Goal: Transaction & Acquisition: Purchase product/service

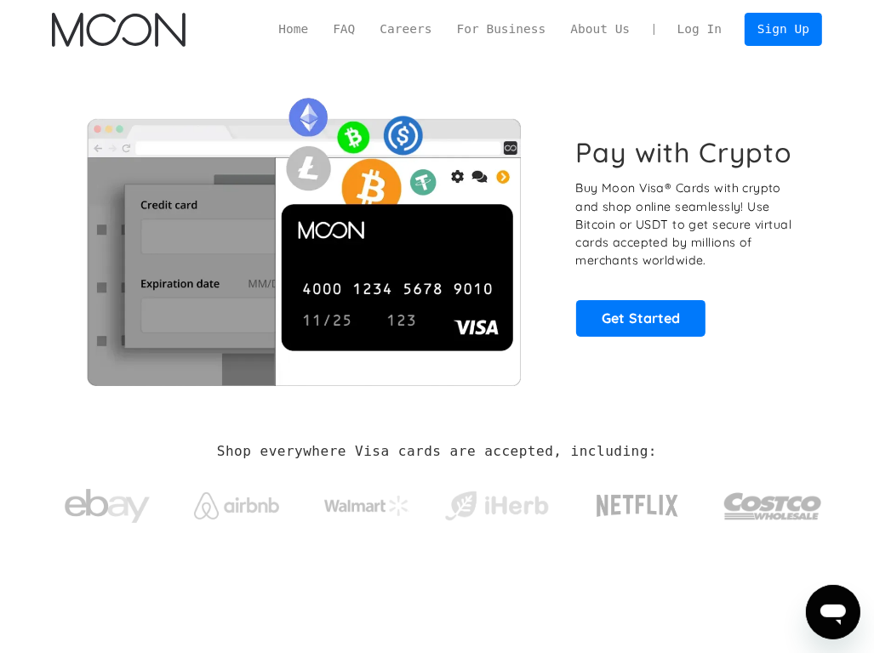
click at [715, 36] on link "Log In" at bounding box center [698, 30] width 69 height 32
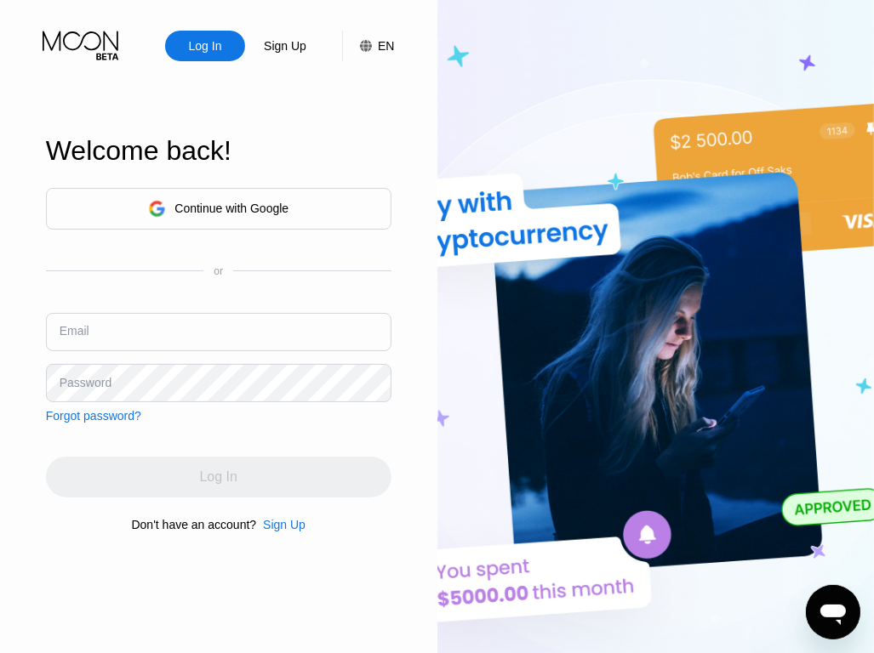
click at [84, 318] on input "text" at bounding box center [218, 332] width 345 height 38
type input "phorst794@gmail.com"
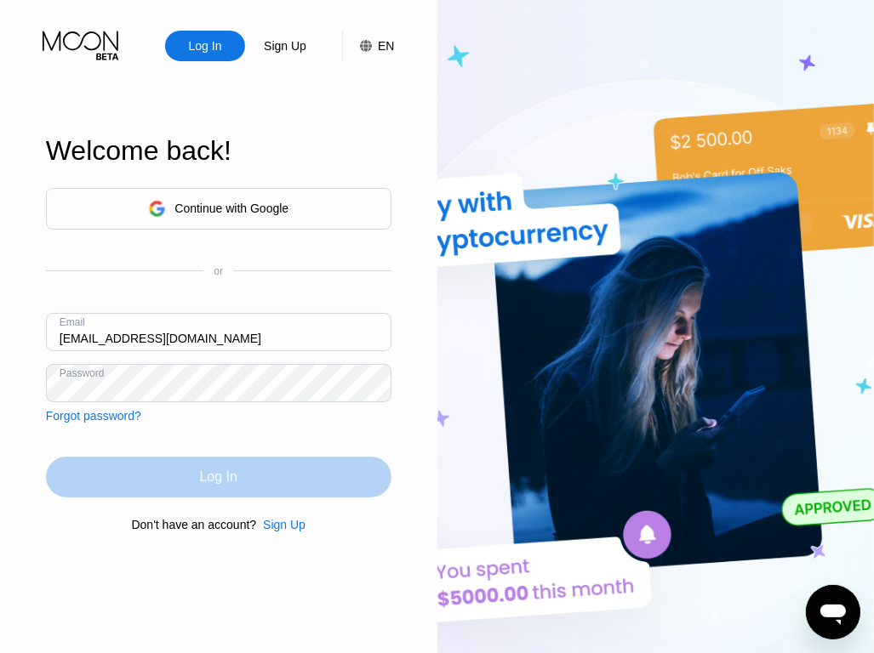
click at [187, 477] on div "Log In" at bounding box center [218, 477] width 345 height 41
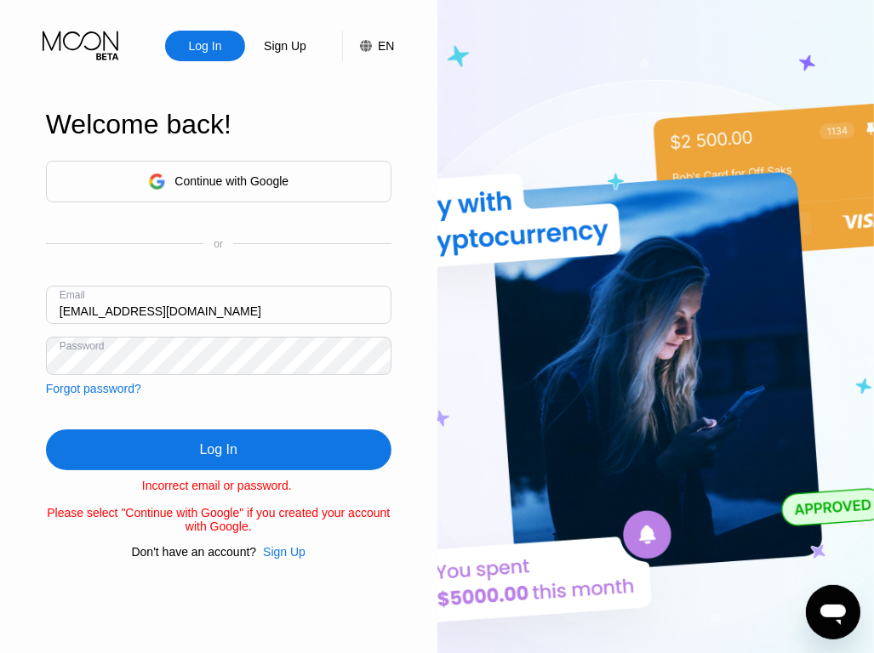
click at [211, 448] on div "Log In" at bounding box center [218, 450] width 37 height 17
click at [288, 559] on div "Sign Up" at bounding box center [284, 552] width 43 height 14
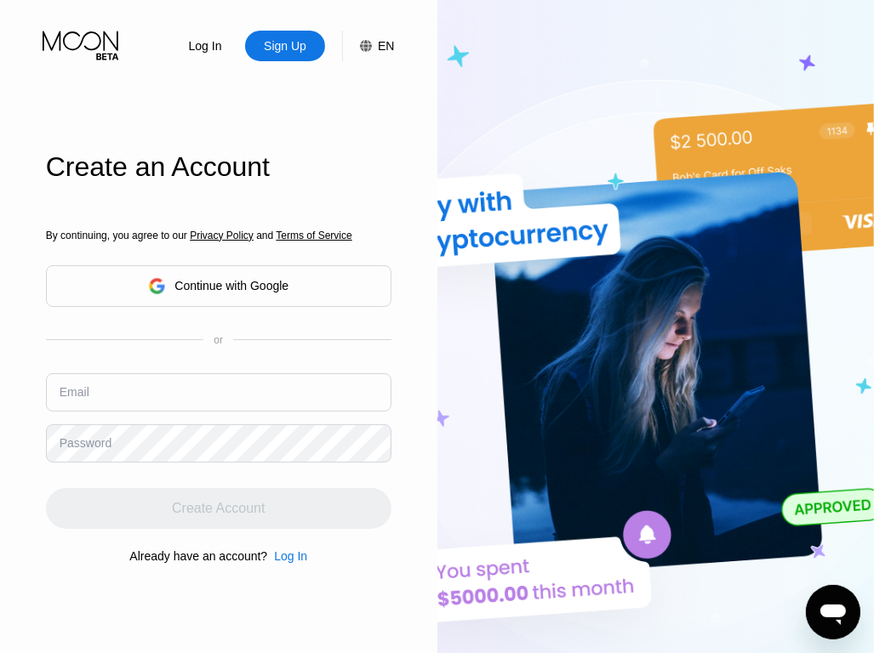
click at [212, 392] on input "text" at bounding box center [218, 392] width 345 height 38
type input "phorst794"
click at [288, 562] on div "Log In" at bounding box center [290, 557] width 33 height 14
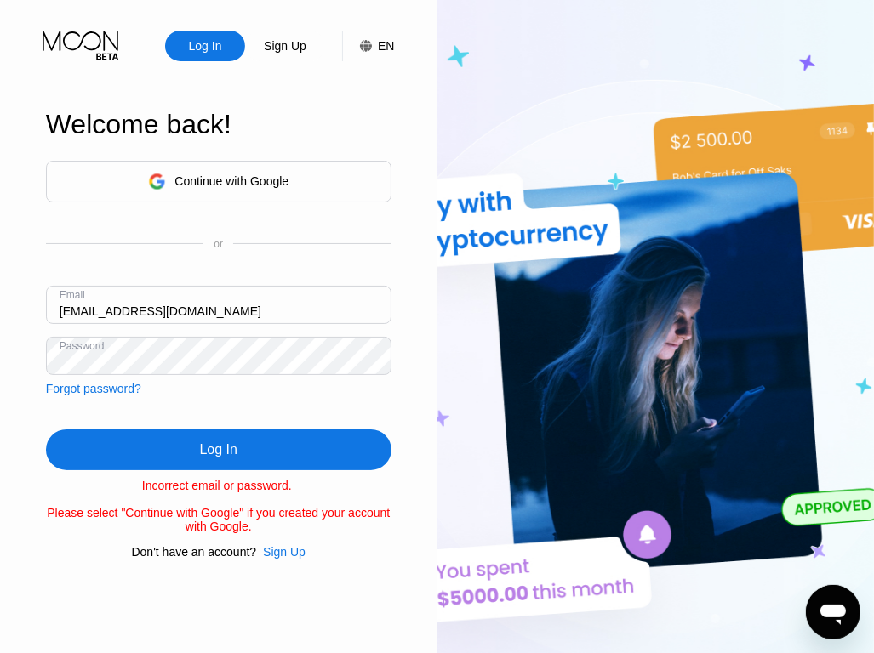
click at [187, 316] on input "phorst794@gmail.com" at bounding box center [218, 305] width 345 height 38
type input "Canoh7347@gmail.com"
click at [195, 445] on div "Log In" at bounding box center [218, 450] width 345 height 41
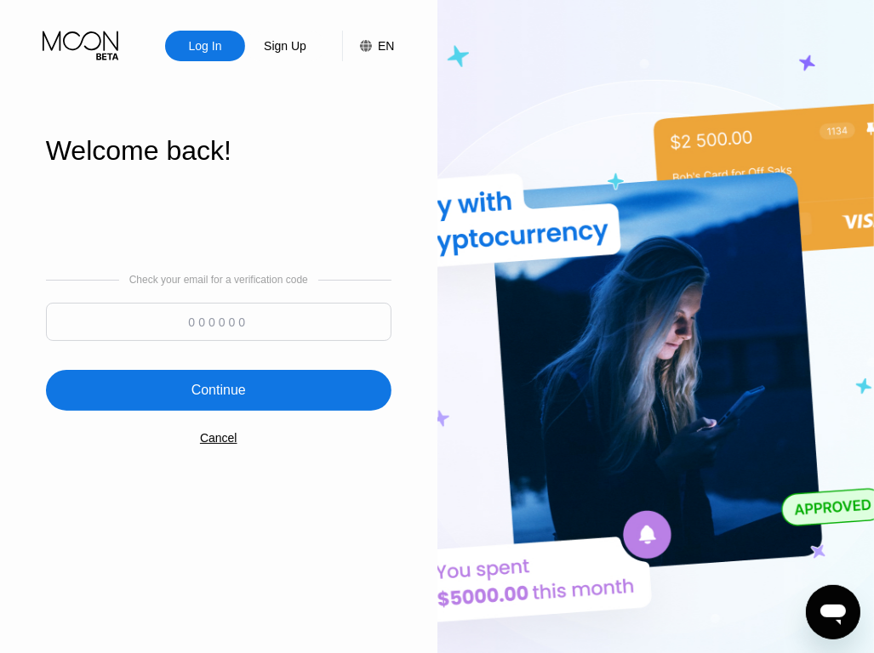
click at [232, 328] on input at bounding box center [218, 322] width 345 height 38
type input "651783"
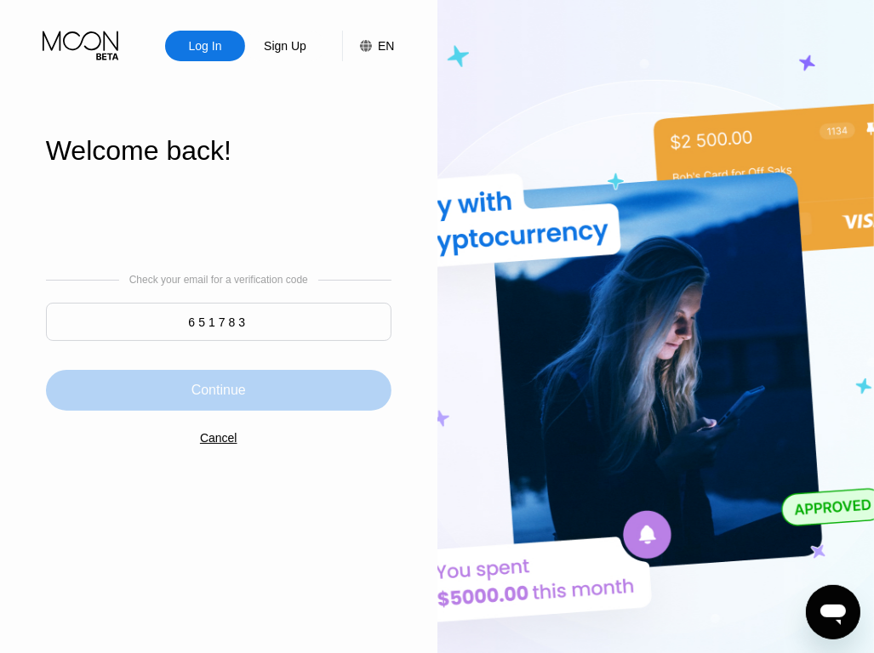
click at [241, 404] on div "Continue" at bounding box center [218, 390] width 345 height 41
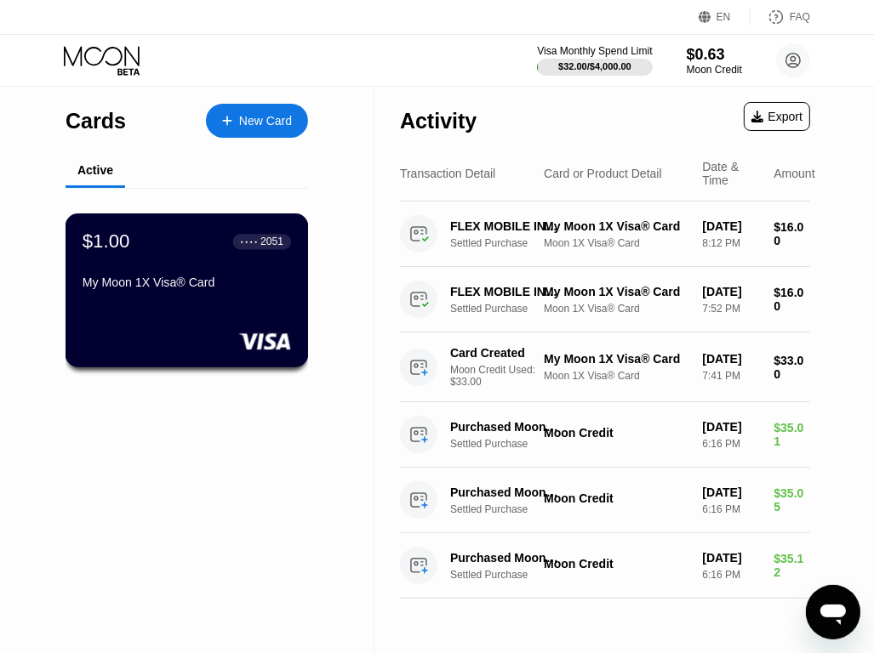
click at [262, 288] on div "My Moon 1X Visa® Card" at bounding box center [187, 283] width 208 height 14
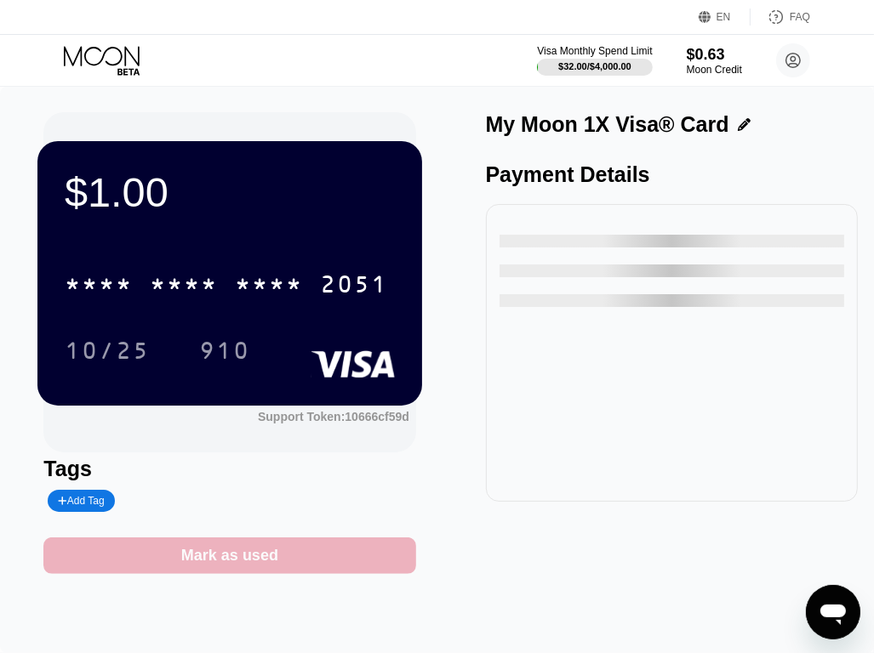
click at [237, 566] on div "Mark as used" at bounding box center [229, 556] width 97 height 20
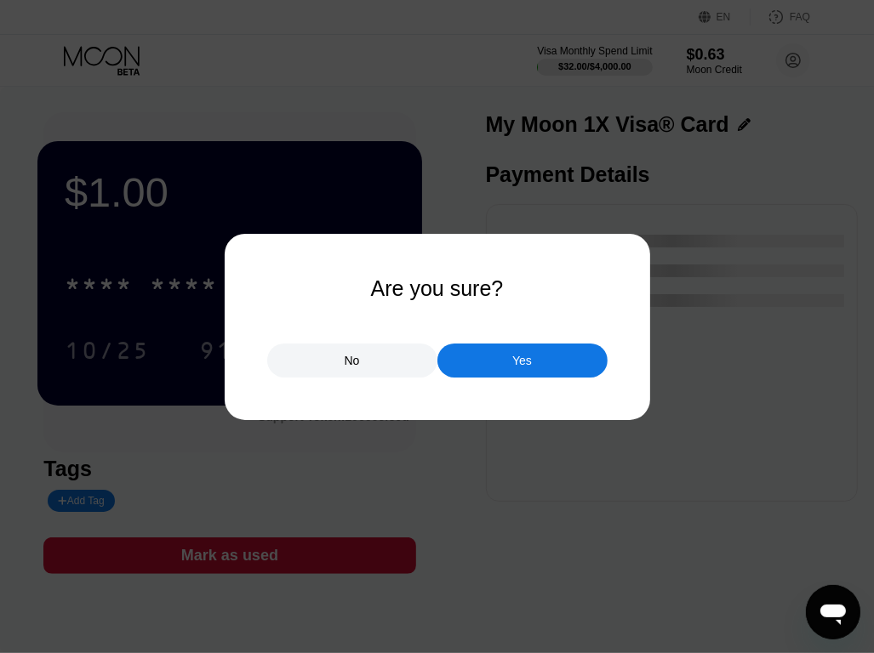
click at [347, 360] on div "No" at bounding box center [352, 360] width 15 height 15
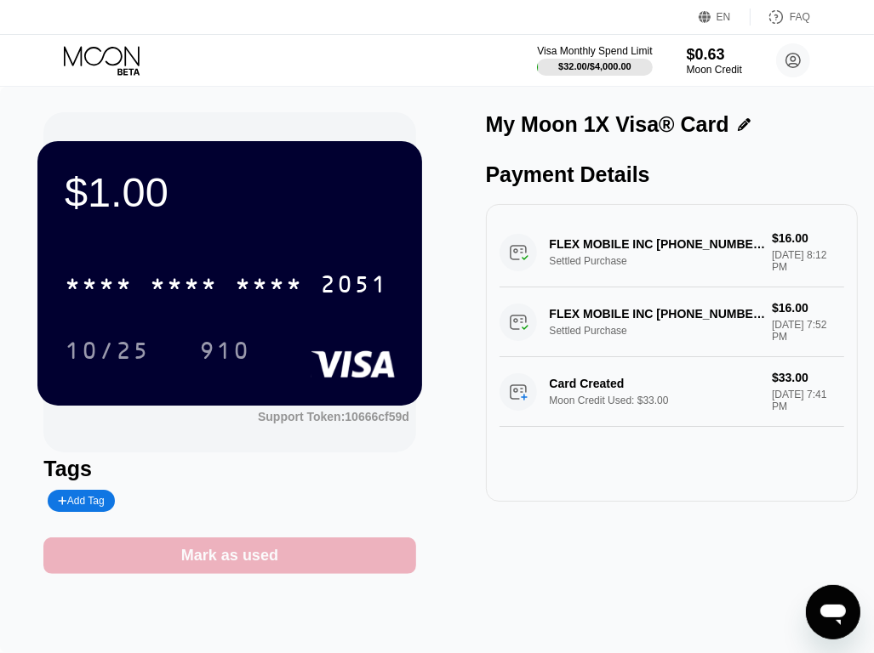
click at [232, 561] on div "Mark as used" at bounding box center [229, 556] width 97 height 20
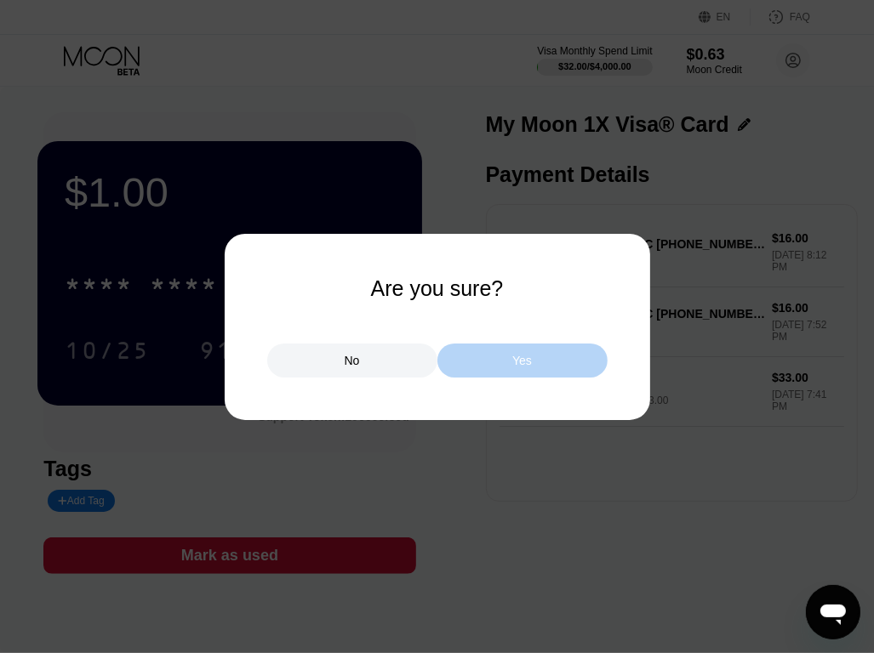
click at [505, 351] on div "Yes" at bounding box center [522, 361] width 170 height 34
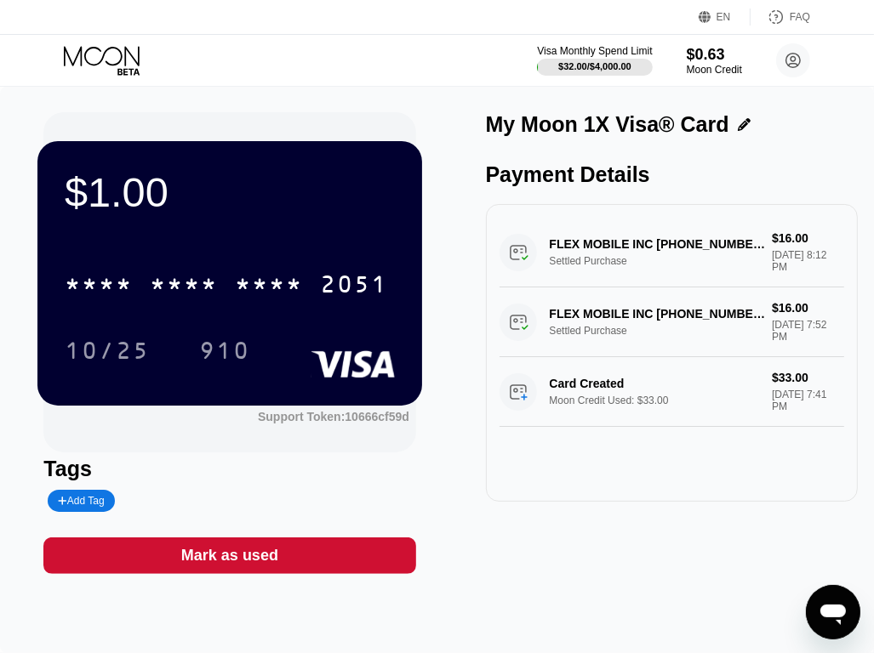
click at [277, 558] on div "Mark as used" at bounding box center [229, 556] width 372 height 37
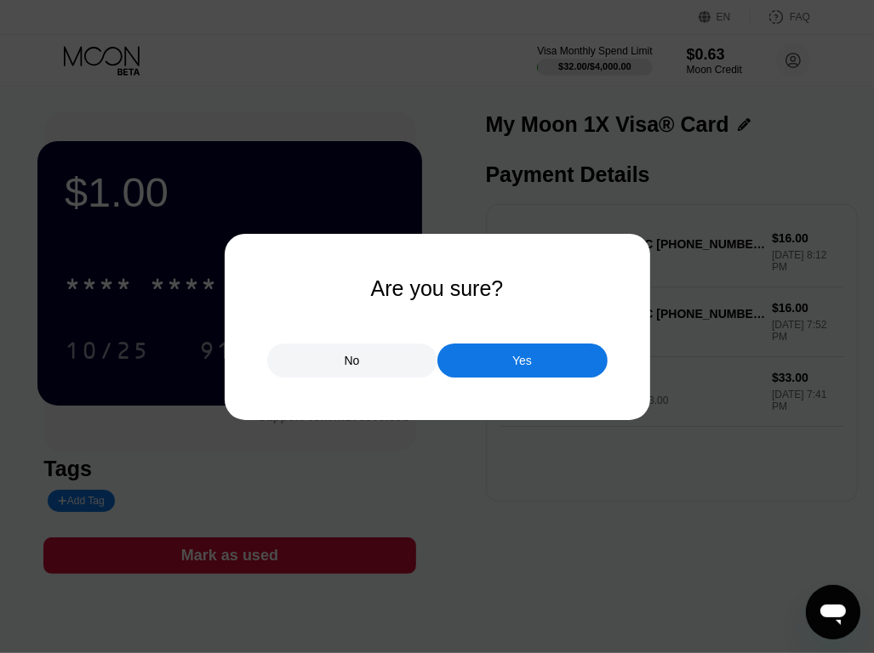
click at [522, 353] on div "Yes" at bounding box center [522, 360] width 20 height 15
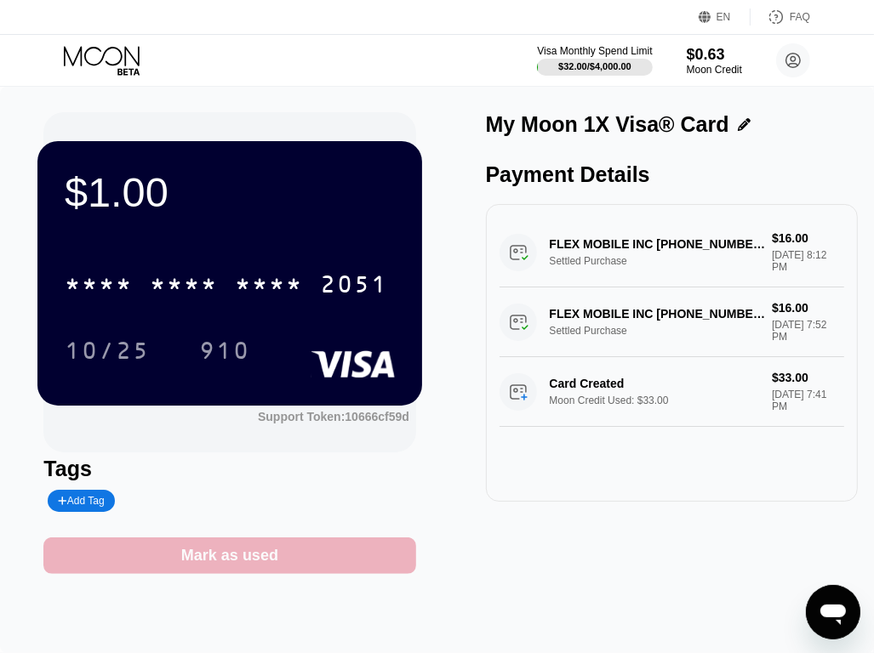
click at [223, 566] on div "Mark as used" at bounding box center [229, 556] width 97 height 20
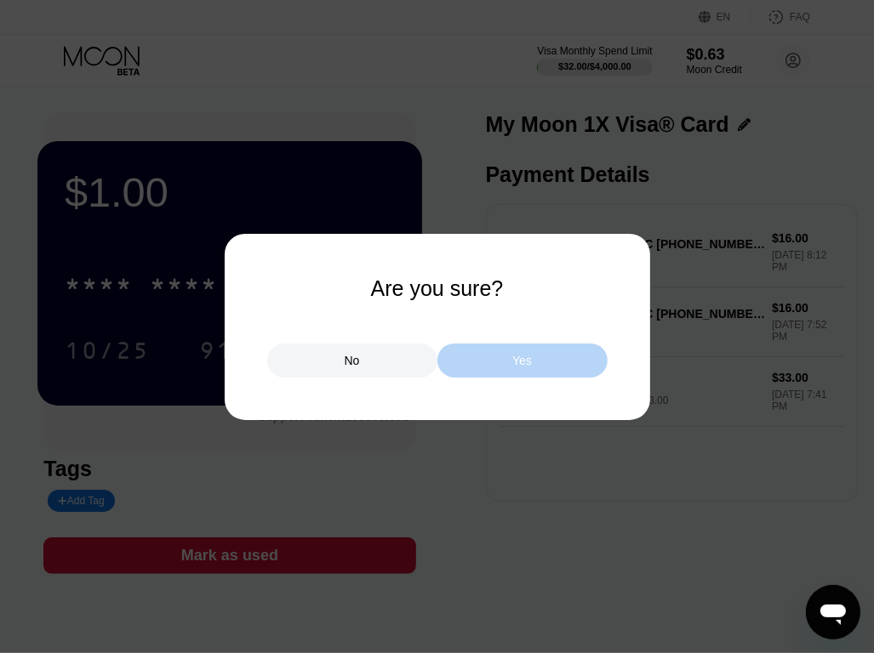
click at [522, 366] on div "Yes" at bounding box center [522, 360] width 20 height 15
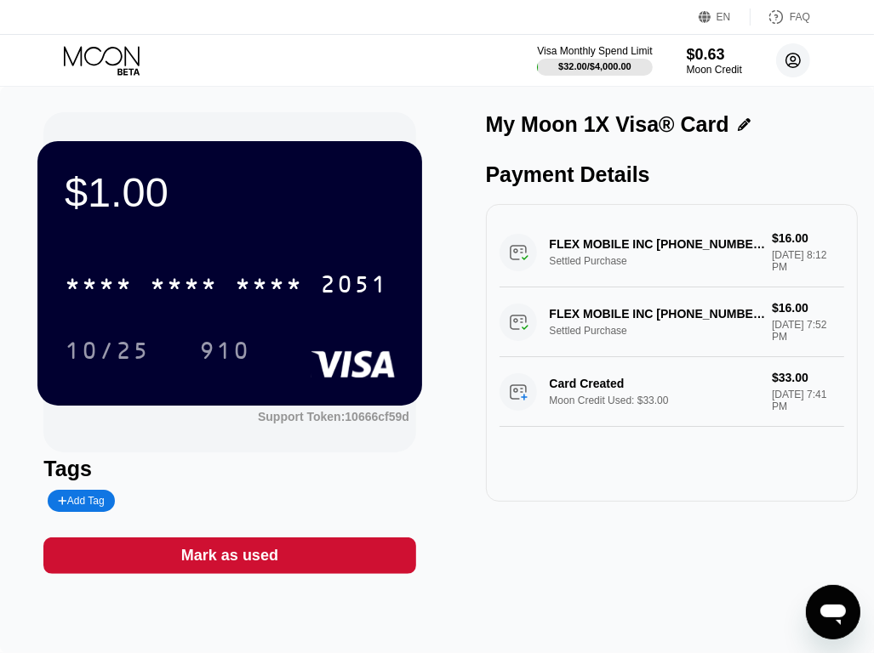
click at [801, 64] on circle at bounding box center [793, 60] width 34 height 34
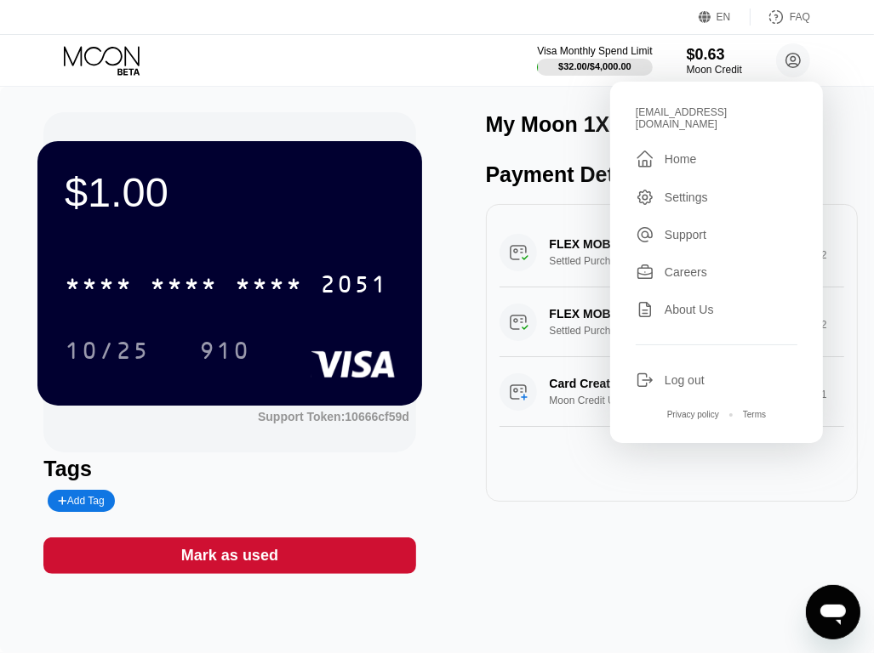
click at [697, 149] on div " Home" at bounding box center [717, 159] width 162 height 20
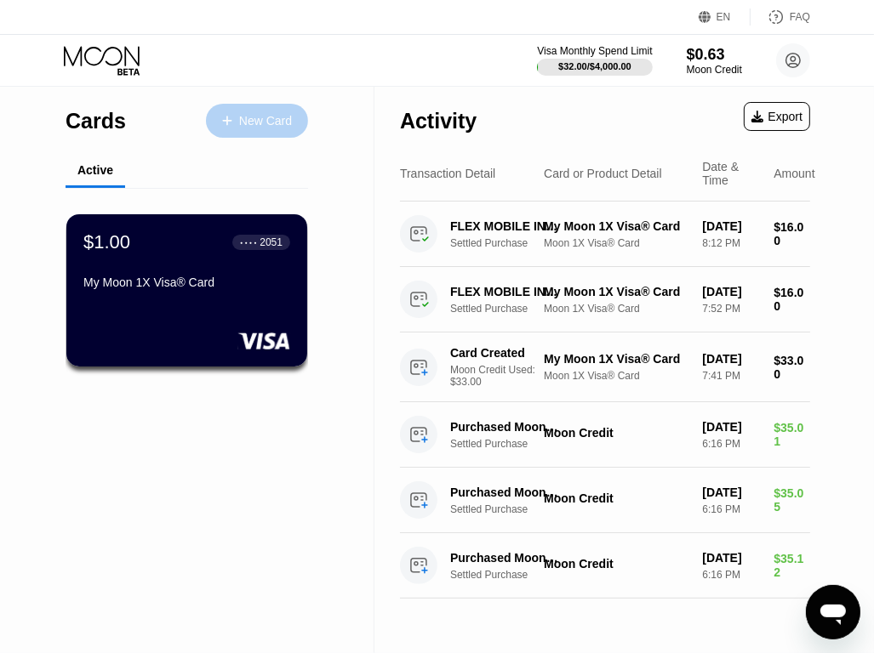
click at [261, 114] on div "New Card" at bounding box center [265, 121] width 53 height 14
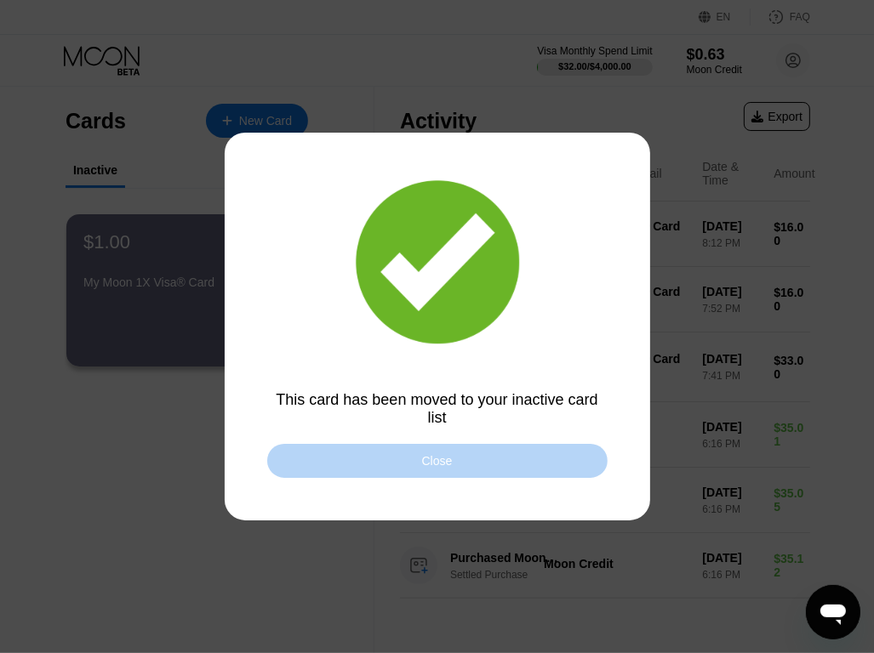
click at [475, 470] on div "Close" at bounding box center [437, 461] width 340 height 34
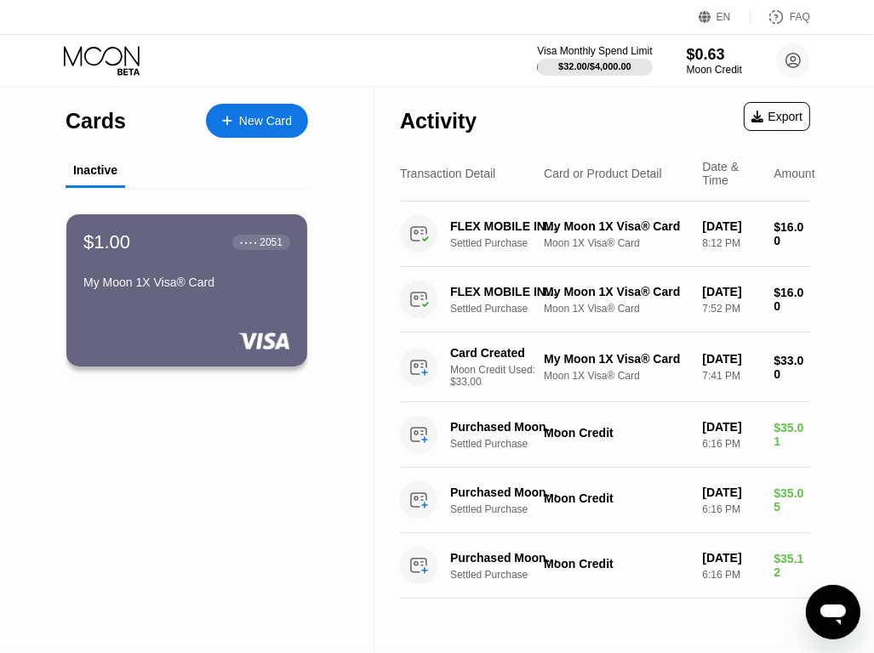
click at [269, 121] on div "New Card" at bounding box center [265, 121] width 53 height 14
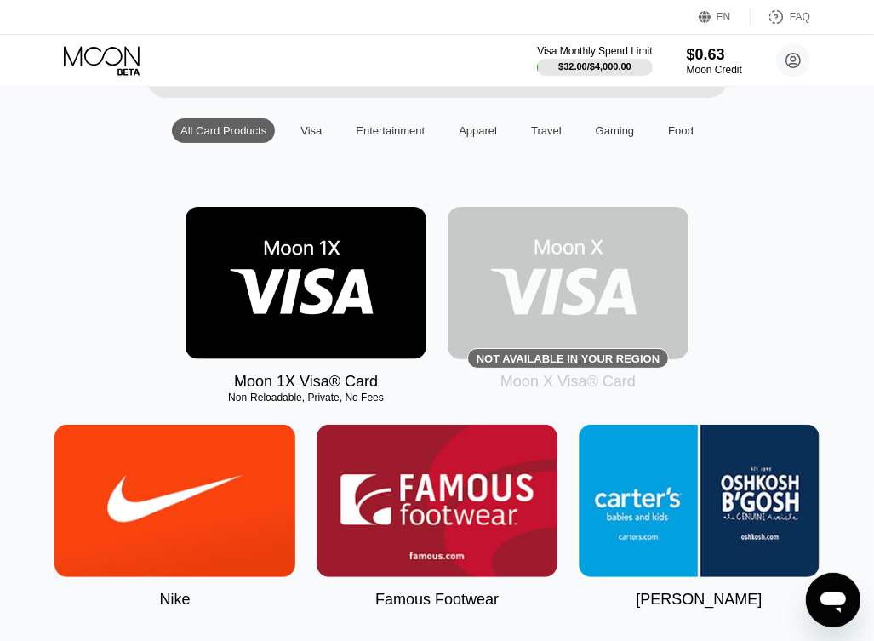
scroll to position [216, 0]
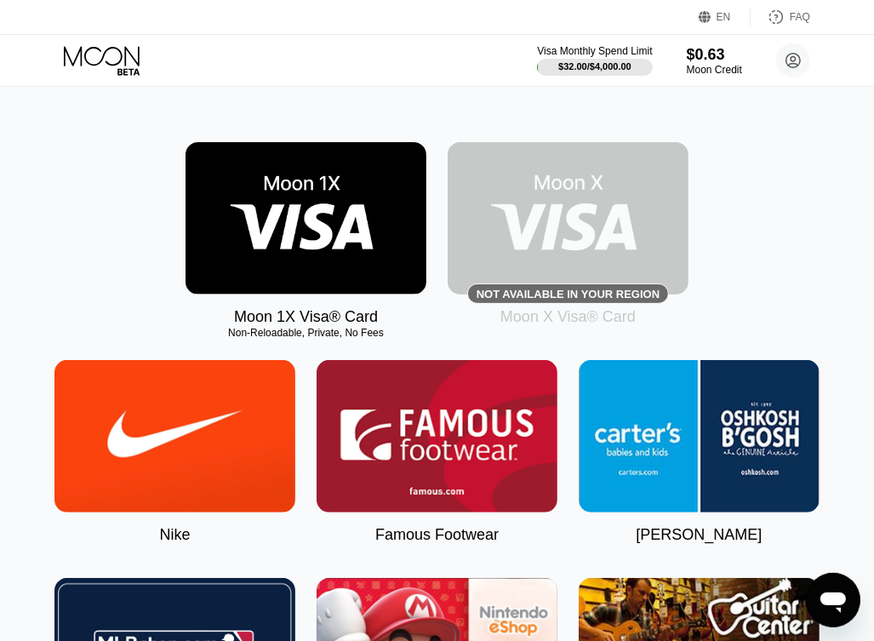
click at [318, 253] on img at bounding box center [305, 218] width 241 height 152
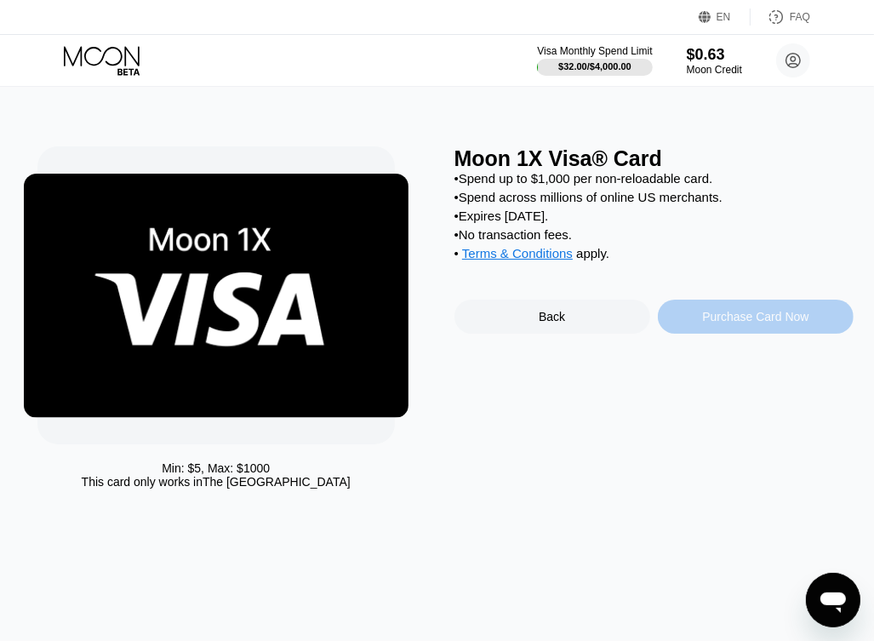
click at [713, 323] on div "Purchase Card Now" at bounding box center [755, 317] width 106 height 14
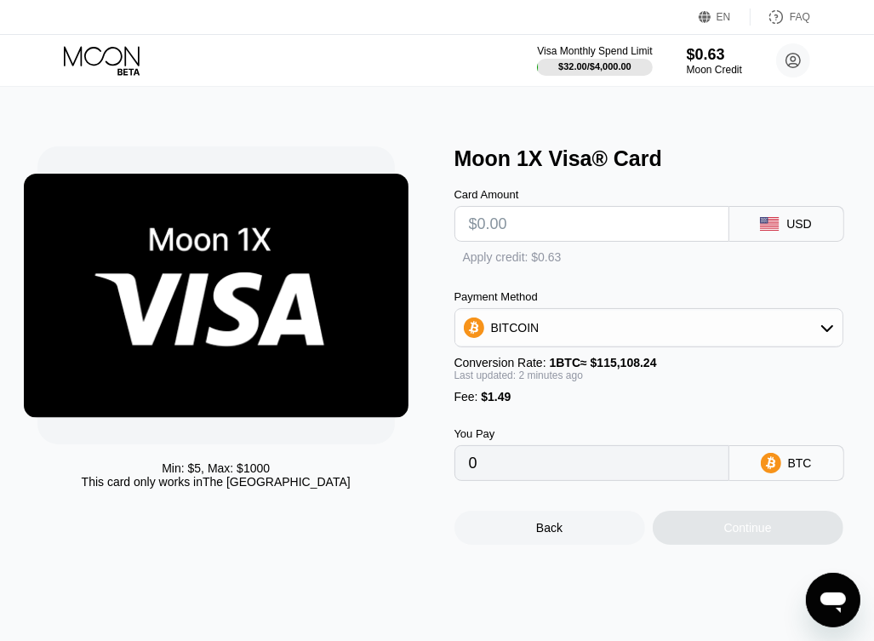
click at [609, 231] on input "text" at bounding box center [592, 224] width 246 height 34
type input "$33"
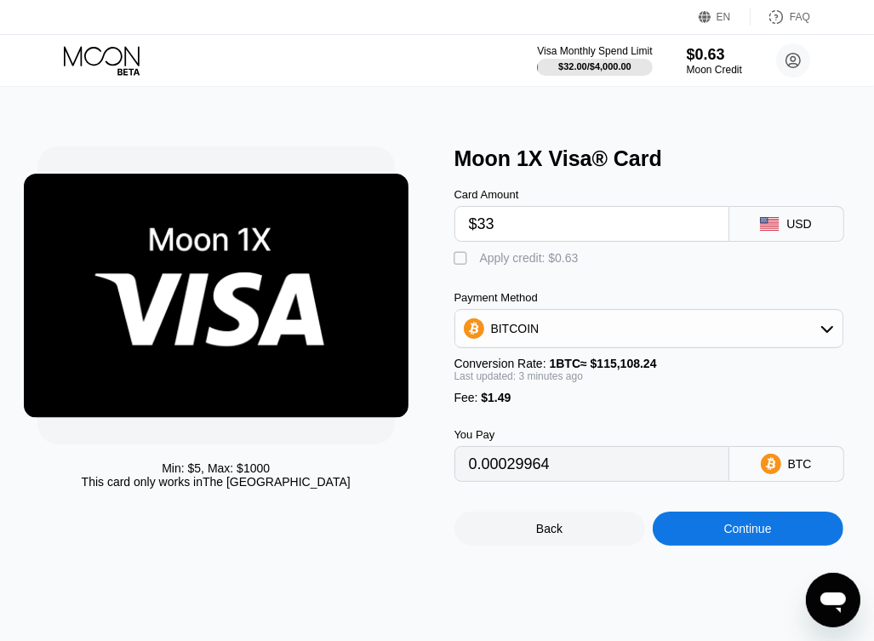
type input "0.00029964"
type input "$3"
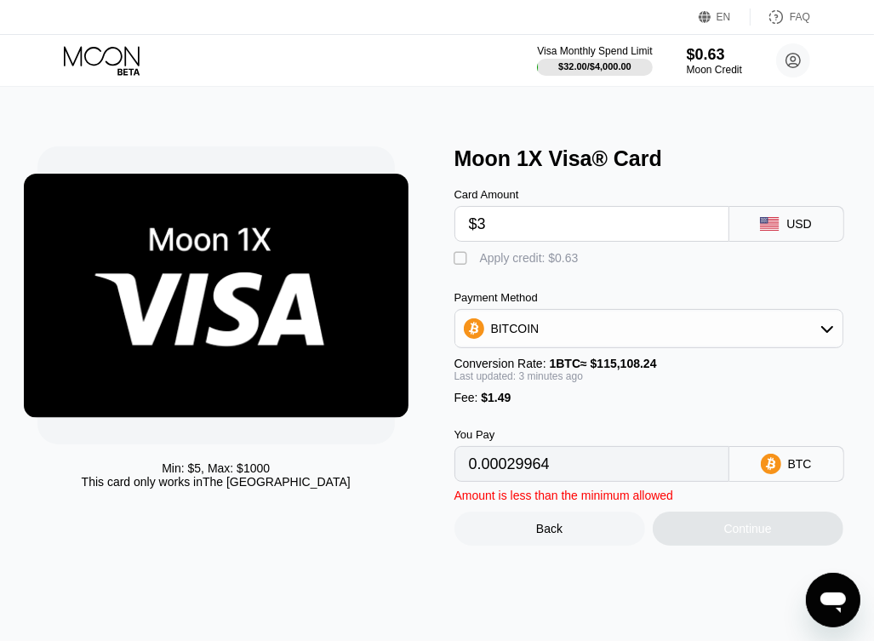
type input "0.00003901"
type input "$32"
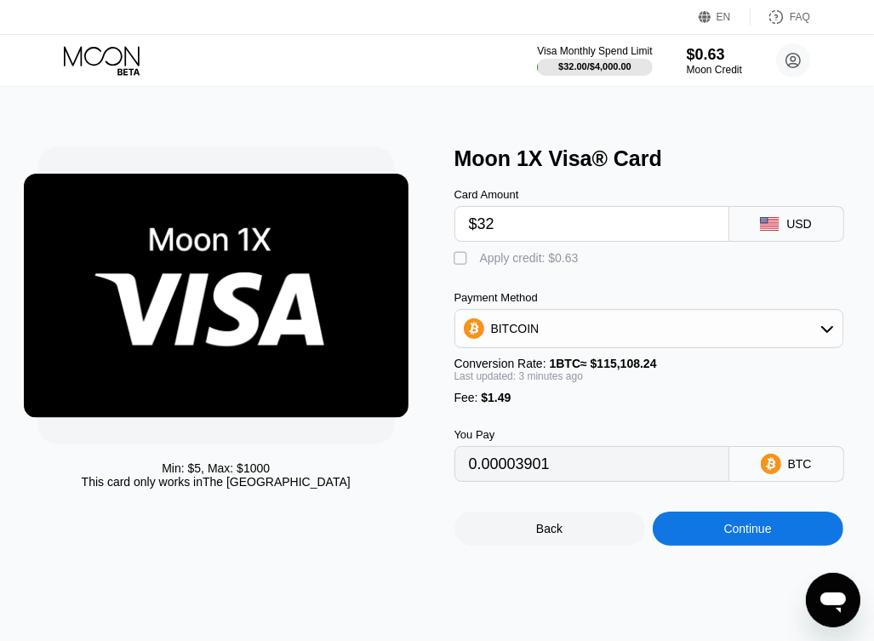
type input "0.00029095"
type input "$3"
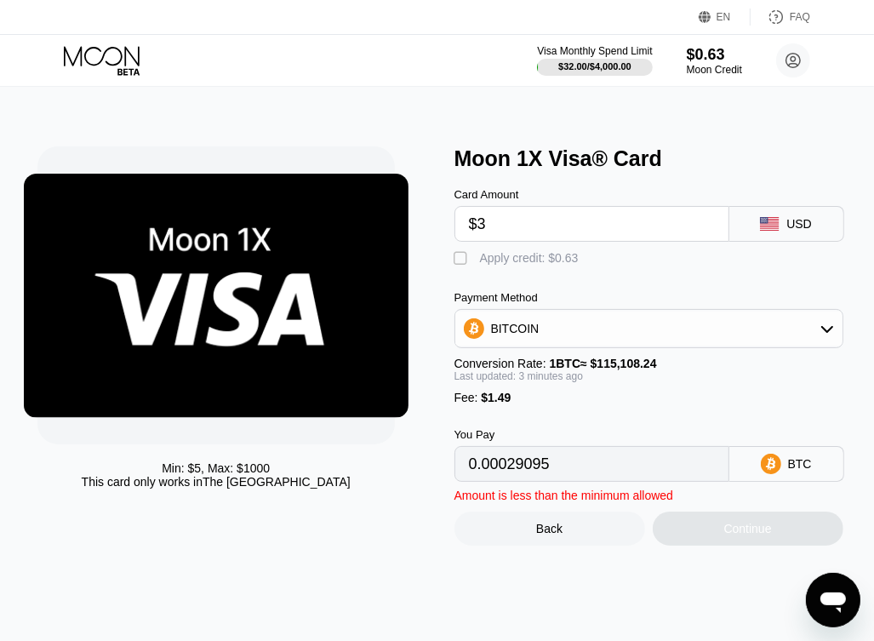
type input "0.00003901"
type input "$33"
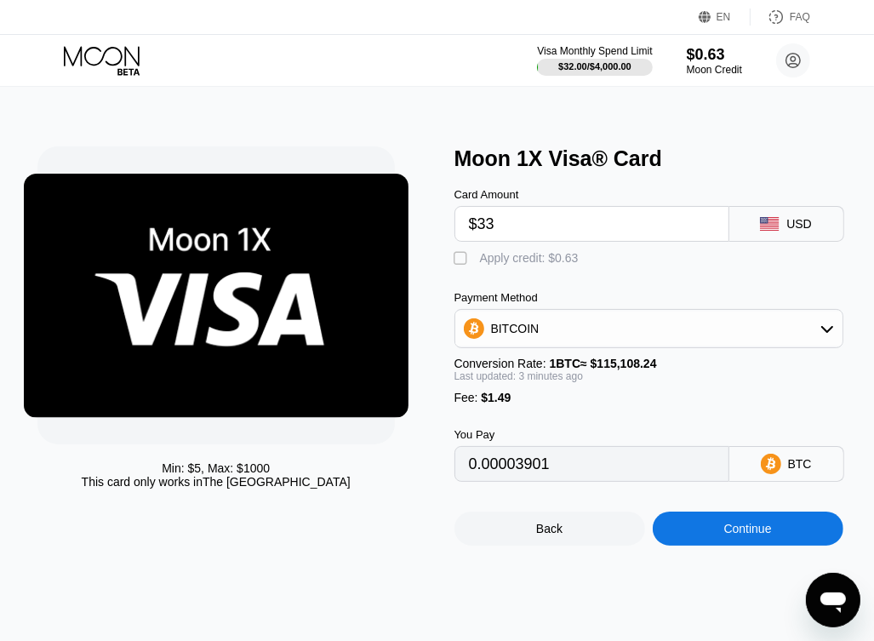
type input "0.00029964"
type input "$33"
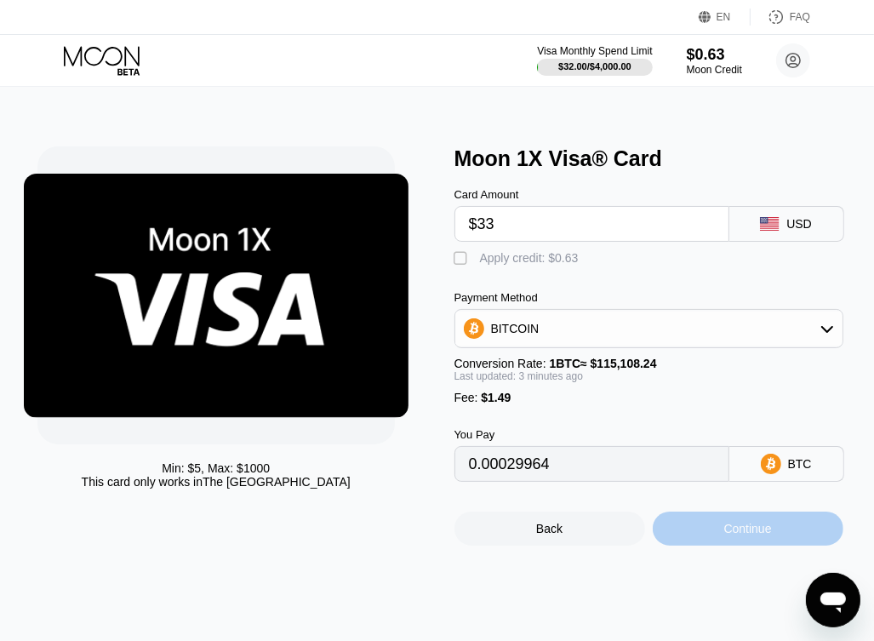
click at [744, 535] on div "Continue" at bounding box center [748, 529] width 48 height 14
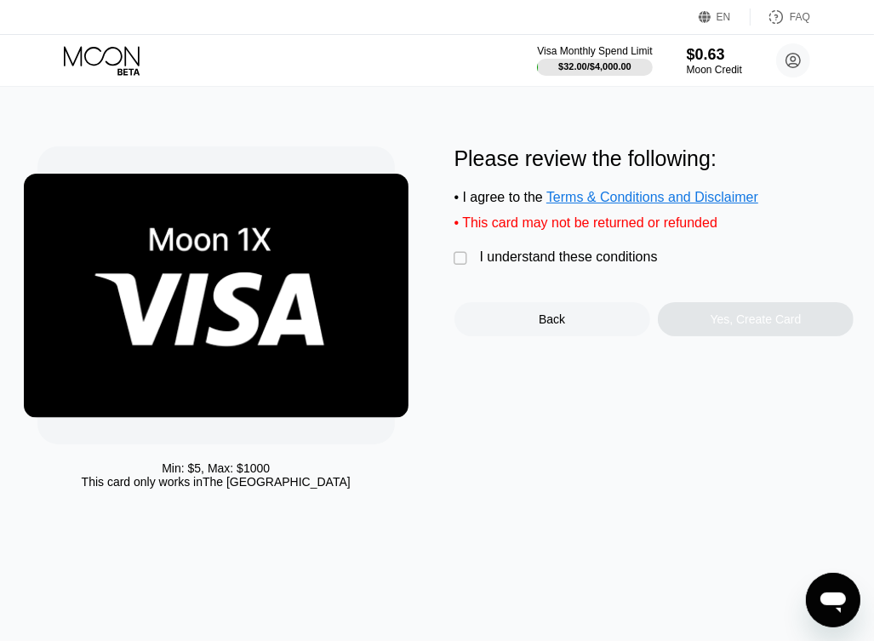
click at [456, 267] on div "" at bounding box center [462, 258] width 17 height 17
click at [738, 326] on div "Yes, Create Card" at bounding box center [755, 319] width 91 height 14
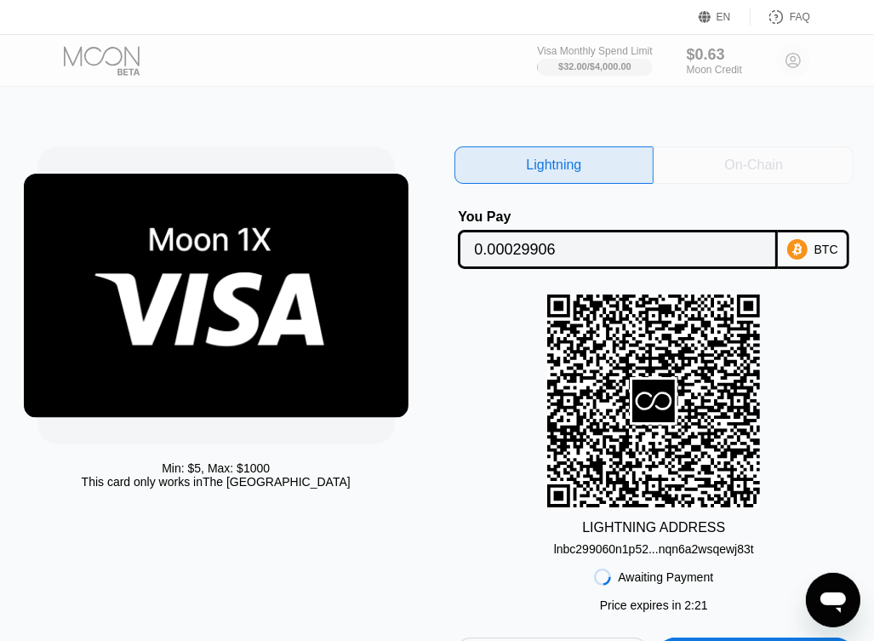
click at [701, 161] on div "On-Chain" at bounding box center [753, 164] width 200 height 37
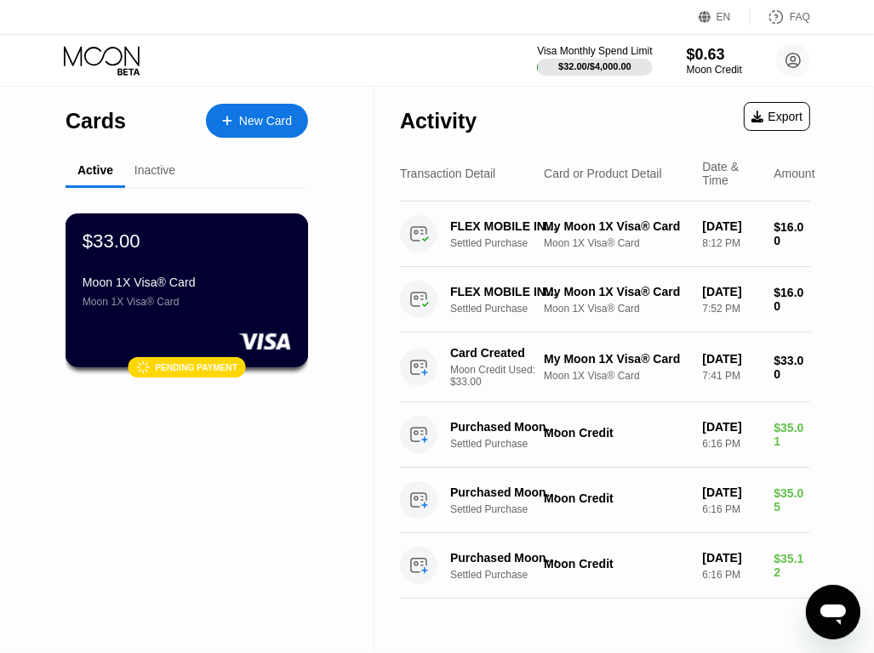
click at [191, 299] on div "Moon 1X Visa® Card Moon 1X Visa® Card" at bounding box center [187, 292] width 208 height 32
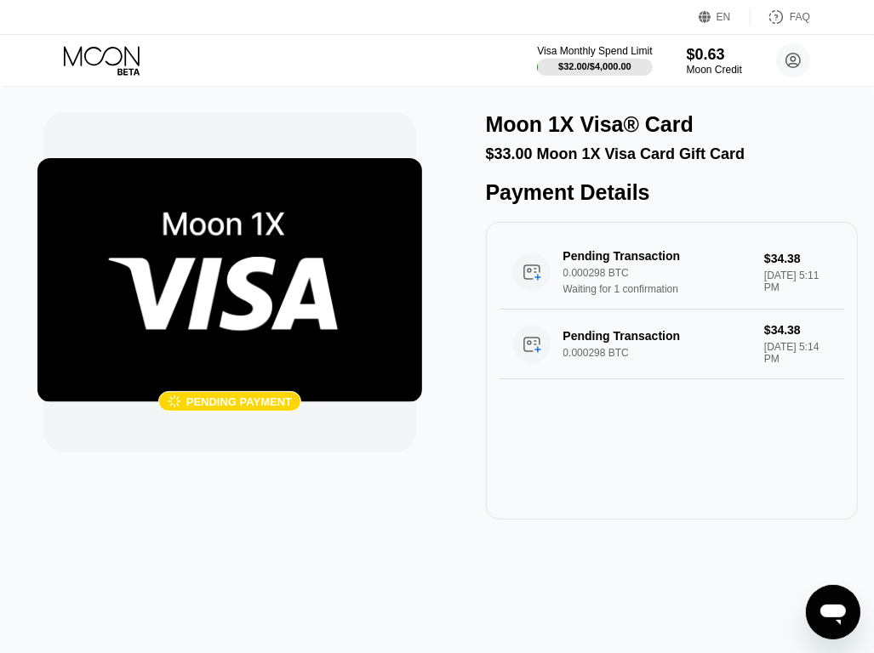
click at [828, 156] on div "$33.00 Moon 1X Visa Card Gift Card" at bounding box center [672, 154] width 372 height 18
click at [717, 279] on div "0.000298 BTC" at bounding box center [670, 273] width 214 height 12
click at [592, 278] on div "Pending Transaction 0.000298 BTC Waiting for 1 confirmation" at bounding box center [670, 272] width 214 height 46
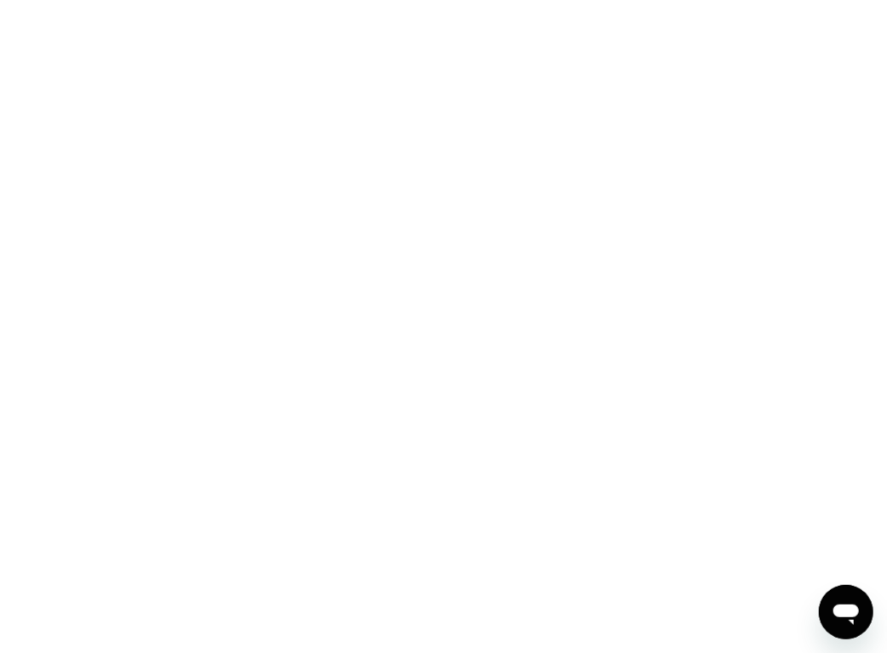
click at [567, 351] on div at bounding box center [443, 326] width 887 height 653
